Goal: Information Seeking & Learning: Learn about a topic

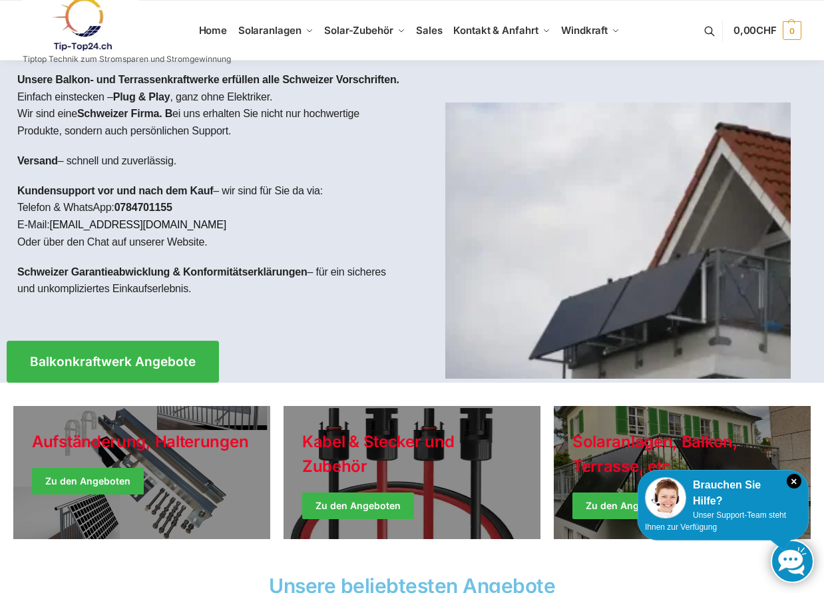
click at [83, 222] on link "support@tip-top24.ch" at bounding box center [137, 224] width 177 height 11
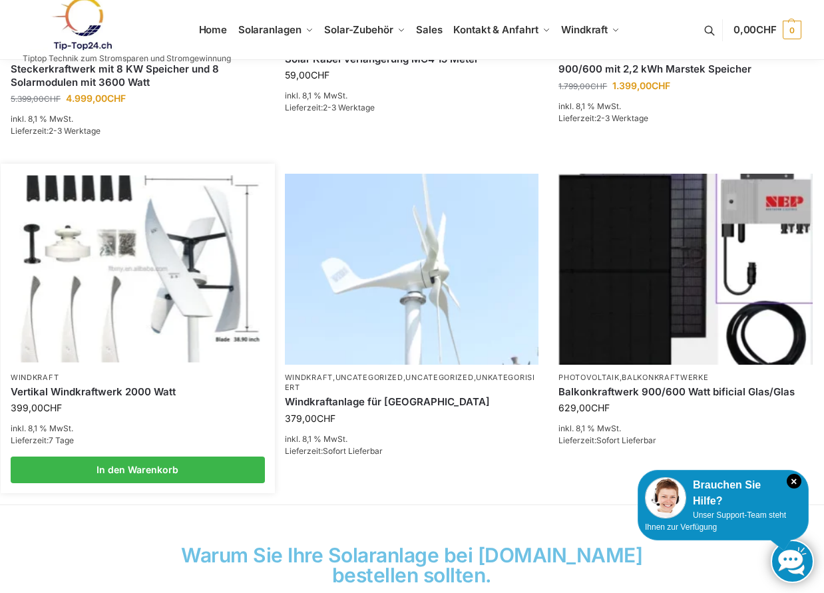
scroll to position [798, 0]
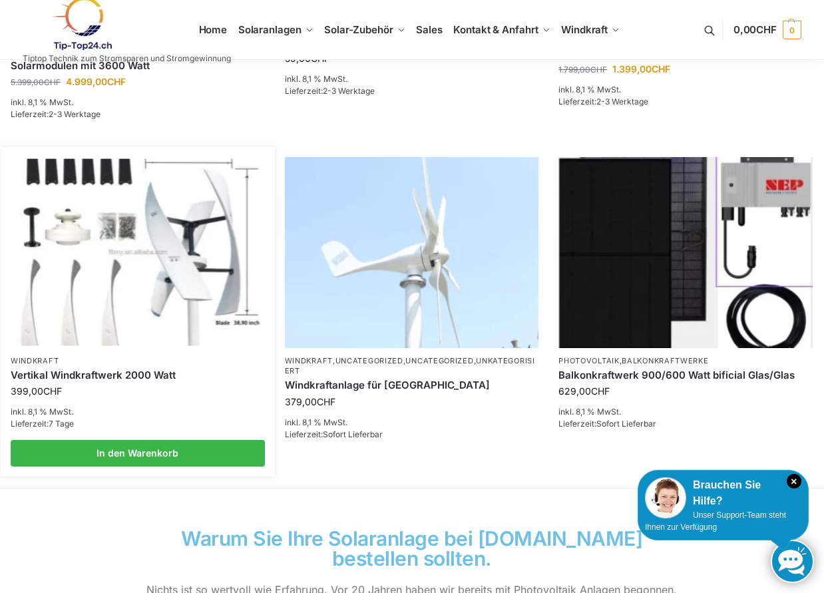
click at [101, 369] on link "Vertikal Windkraftwerk 2000 Watt" at bounding box center [138, 375] width 254 height 13
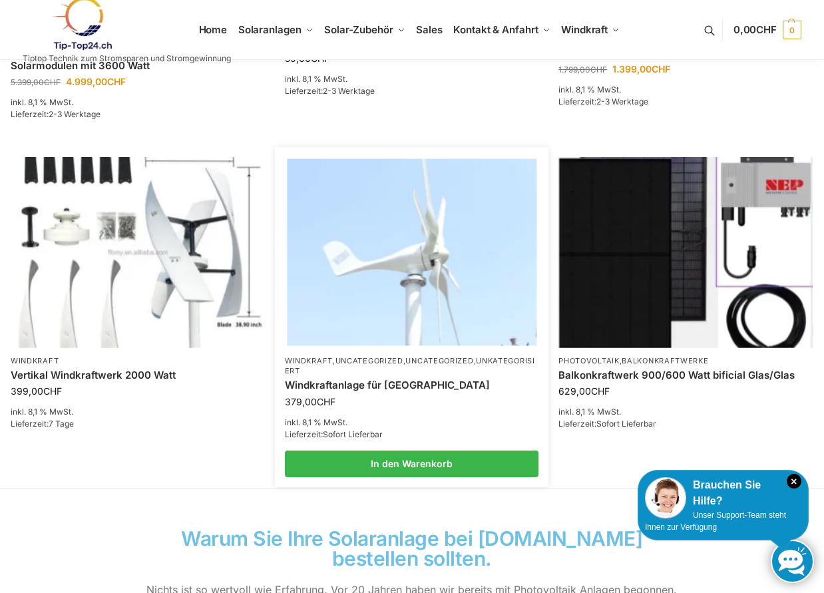
click at [406, 380] on div "Windkraftanlage für [GEOGRAPHIC_DATA]" at bounding box center [412, 385] width 254 height 19
click at [363, 381] on link "Windkraftanlage für [GEOGRAPHIC_DATA]" at bounding box center [412, 385] width 254 height 13
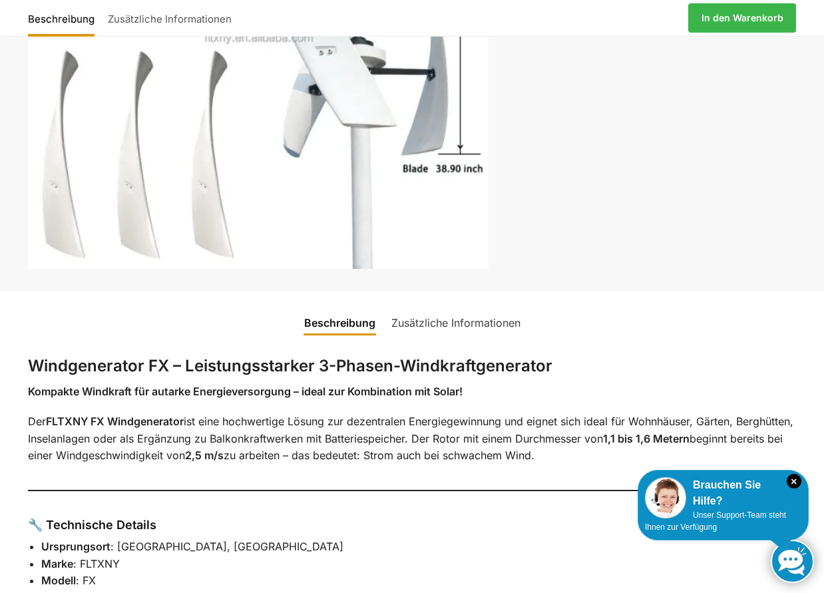
scroll to position [266, 0]
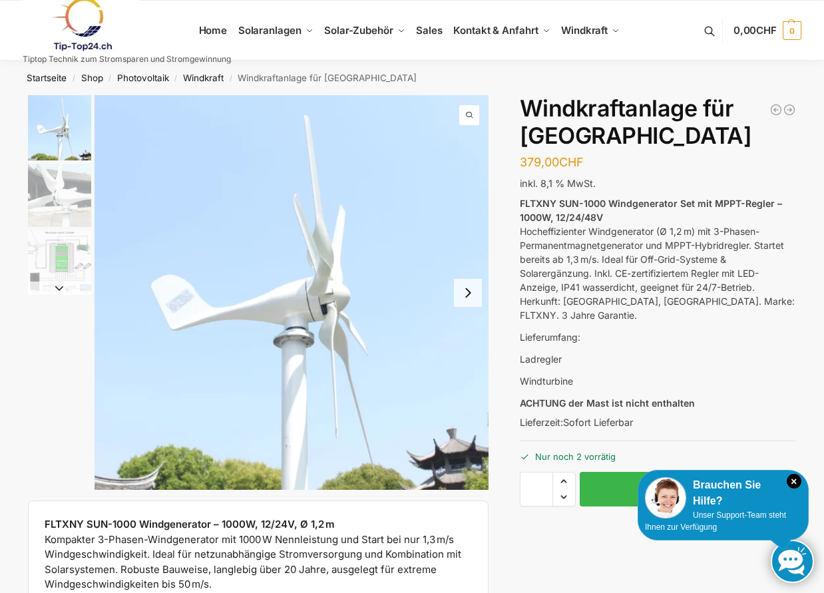
click at [466, 294] on button "Next slide" at bounding box center [468, 293] width 28 height 28
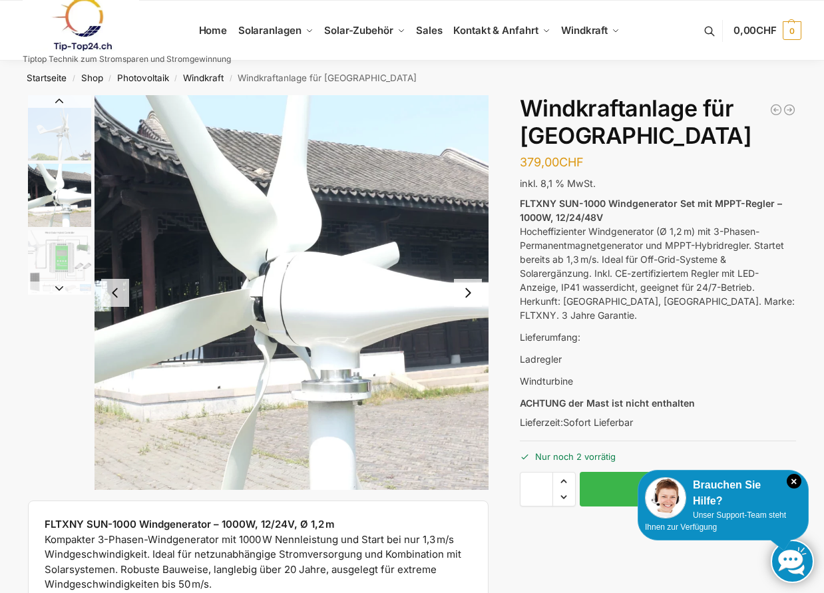
click at [468, 289] on button "Next slide" at bounding box center [468, 293] width 28 height 28
